Goal: Task Accomplishment & Management: Use online tool/utility

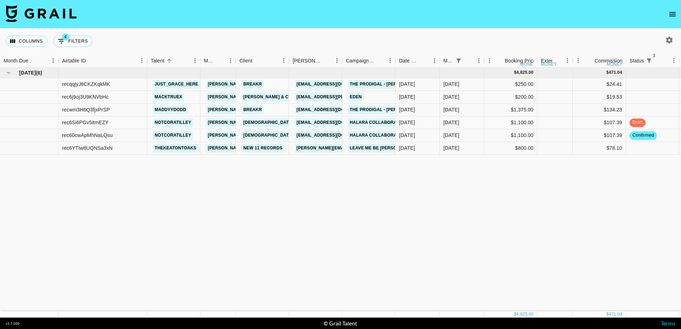
click at [260, 24] on nav at bounding box center [340, 14] width 681 height 28
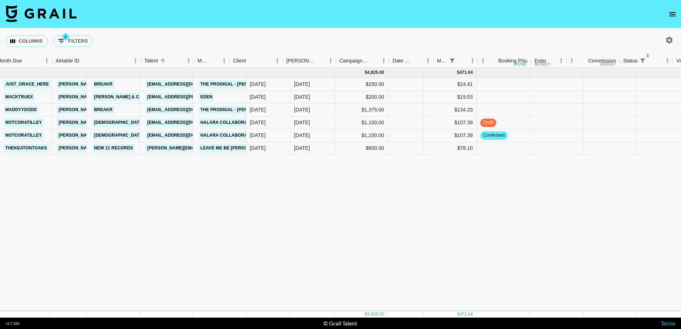
scroll to position [0, 156]
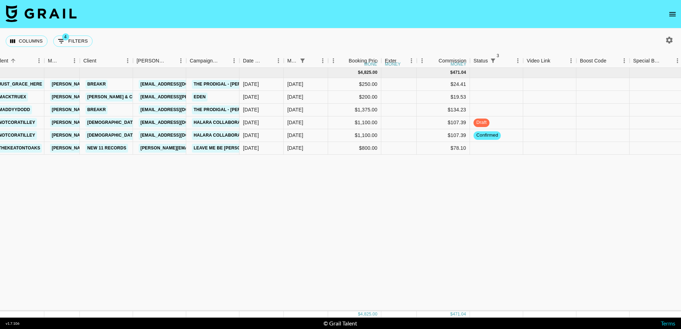
click at [557, 155] on div "[DATE] ( 6 ) $ 4,825.00 $ 471.04 recqqjyJ8CKZKqkMK just_grace_here [PERSON_NAME…" at bounding box center [464, 189] width 1240 height 243
click at [557, 152] on div at bounding box center [549, 148] width 53 height 13
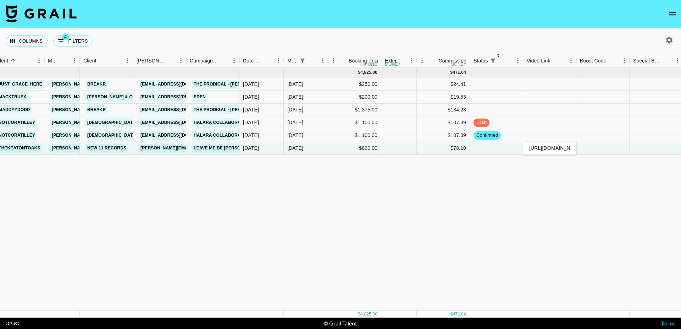
type input "[URL][DOMAIN_NAME]"
click at [611, 145] on div at bounding box center [603, 148] width 53 height 13
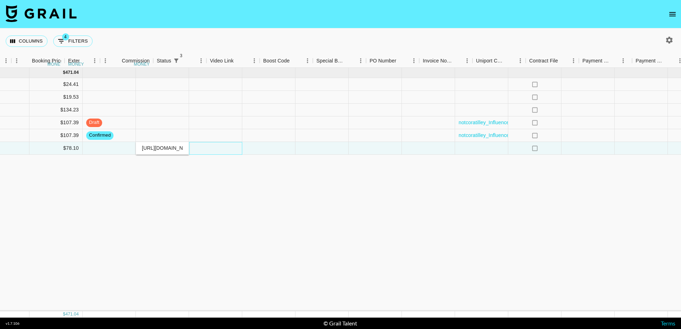
scroll to position [0, 552]
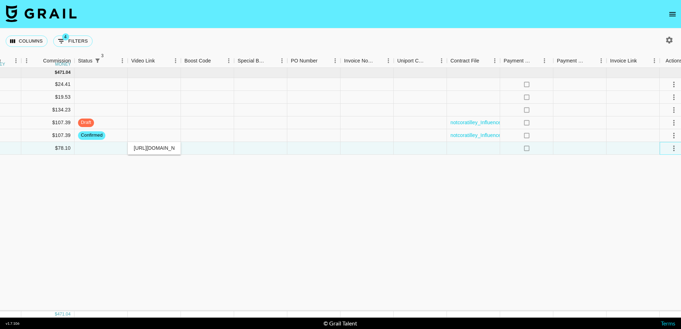
click at [664, 149] on div at bounding box center [674, 148] width 28 height 13
click at [646, 149] on div at bounding box center [633, 148] width 53 height 13
click at [156, 147] on input "[URL][DOMAIN_NAME]" at bounding box center [154, 148] width 52 height 6
click at [168, 147] on input "[URL][DOMAIN_NAME]" at bounding box center [154, 148] width 52 height 6
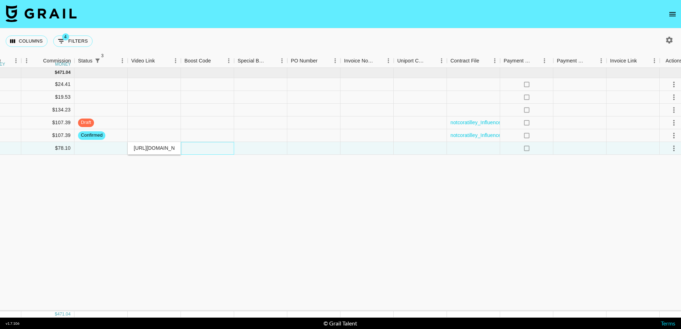
click at [197, 148] on div at bounding box center [207, 148] width 53 height 13
click at [207, 148] on div at bounding box center [207, 148] width 53 height 13
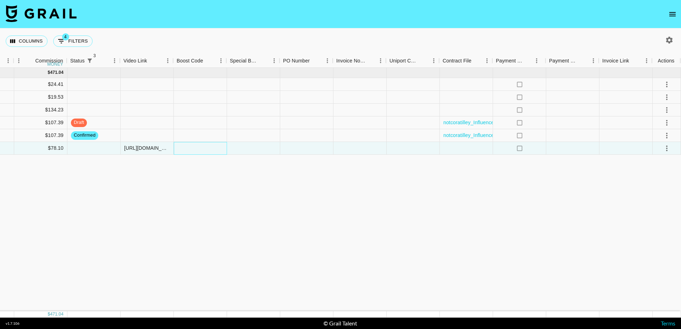
scroll to position [0, 559]
click at [671, 153] on div at bounding box center [667, 148] width 12 height 12
click at [665, 148] on icon "select merge strategy" at bounding box center [667, 148] width 9 height 9
click at [650, 220] on li "Approve" at bounding box center [658, 214] width 46 height 13
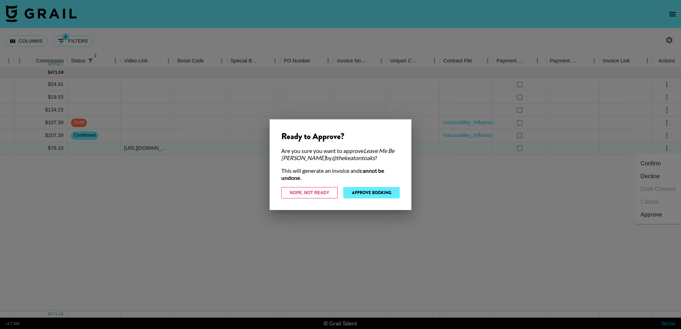
click at [385, 196] on button "Approve Booking" at bounding box center [371, 192] width 56 height 11
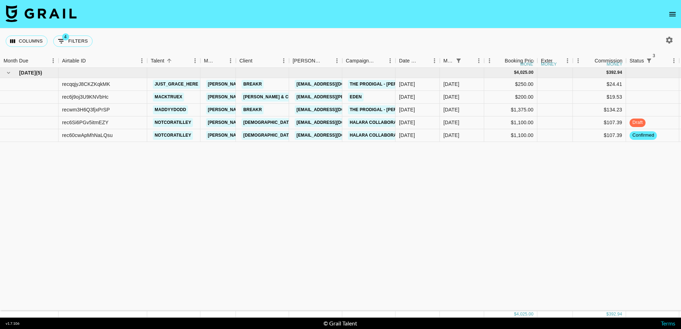
scroll to position [0, 0]
